Goal: Find contact information: Obtain details needed to contact an individual or organization

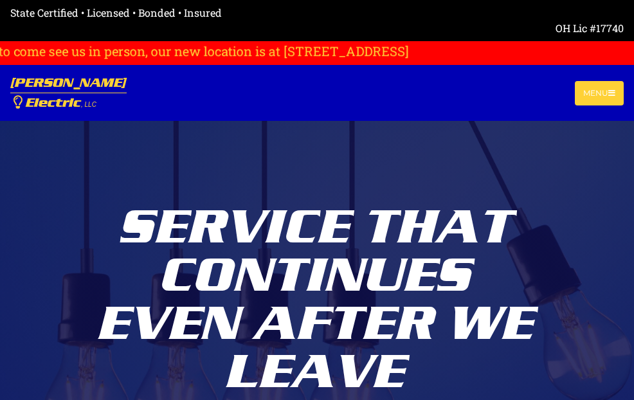
click at [139, 163] on div "Service That Continues Even After We Leave Tell Me More" at bounding box center [317, 300] width 444 height 601
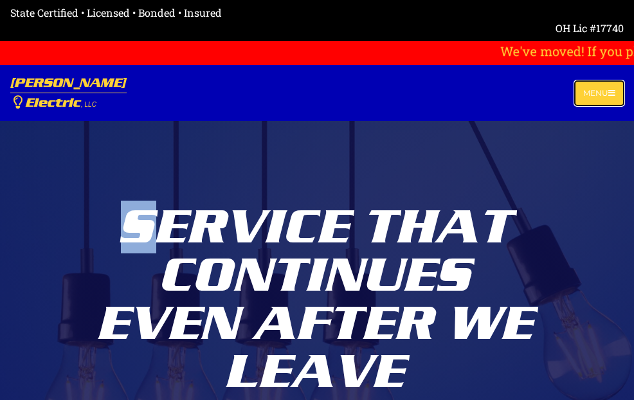
click at [619, 93] on button "Menu" at bounding box center [599, 93] width 49 height 24
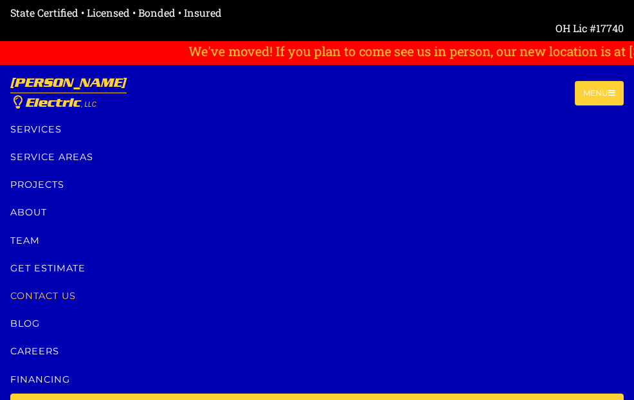
click at [37, 310] on link "Contact us" at bounding box center [317, 296] width 614 height 28
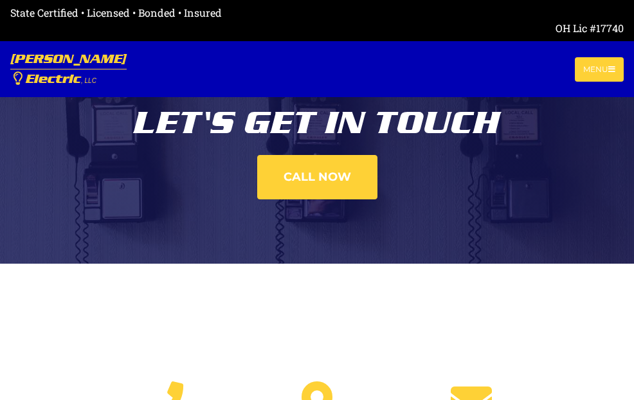
click at [194, 219] on div "Let's get in touch Call now" at bounding box center [317, 132] width 444 height 264
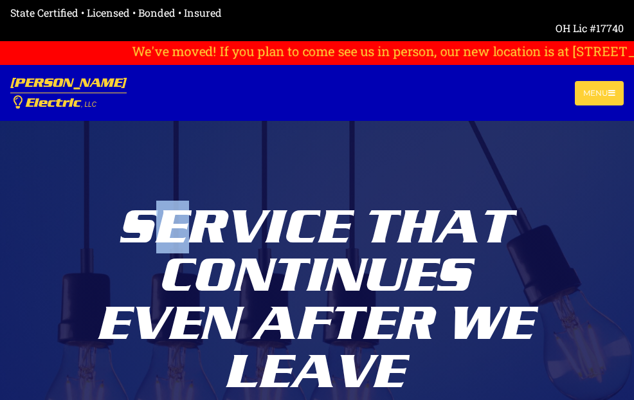
click at [155, 181] on div "Service That Continues Even After We Leave Tell Me More" at bounding box center [317, 300] width 444 height 601
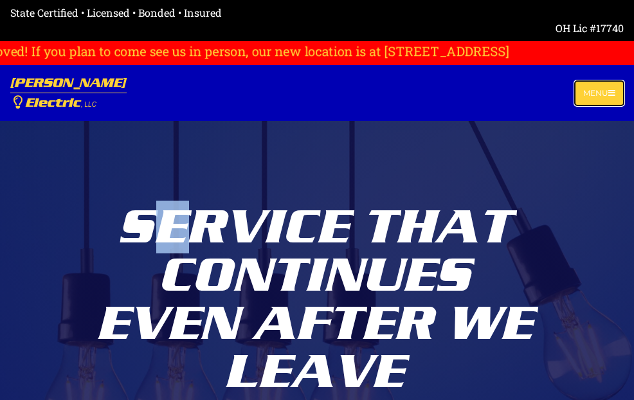
click at [608, 102] on button "Menu" at bounding box center [599, 93] width 49 height 24
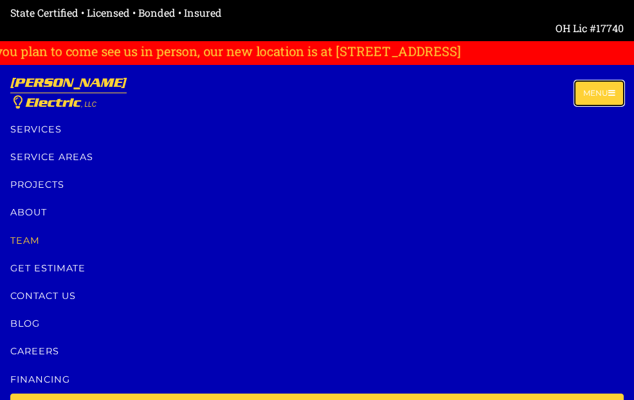
scroll to position [129, 0]
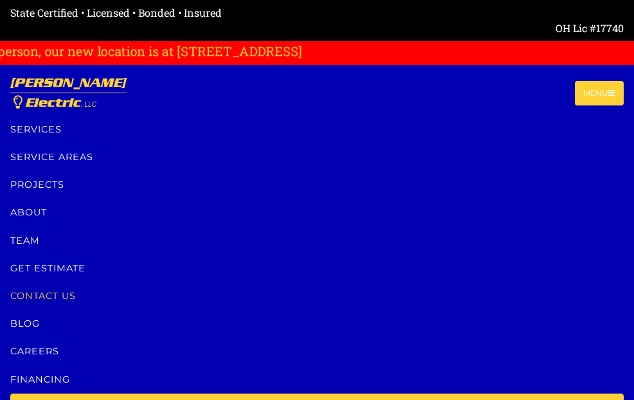
click at [56, 310] on link "Contact us" at bounding box center [317, 296] width 614 height 28
